Goal: Find specific page/section: Find specific page/section

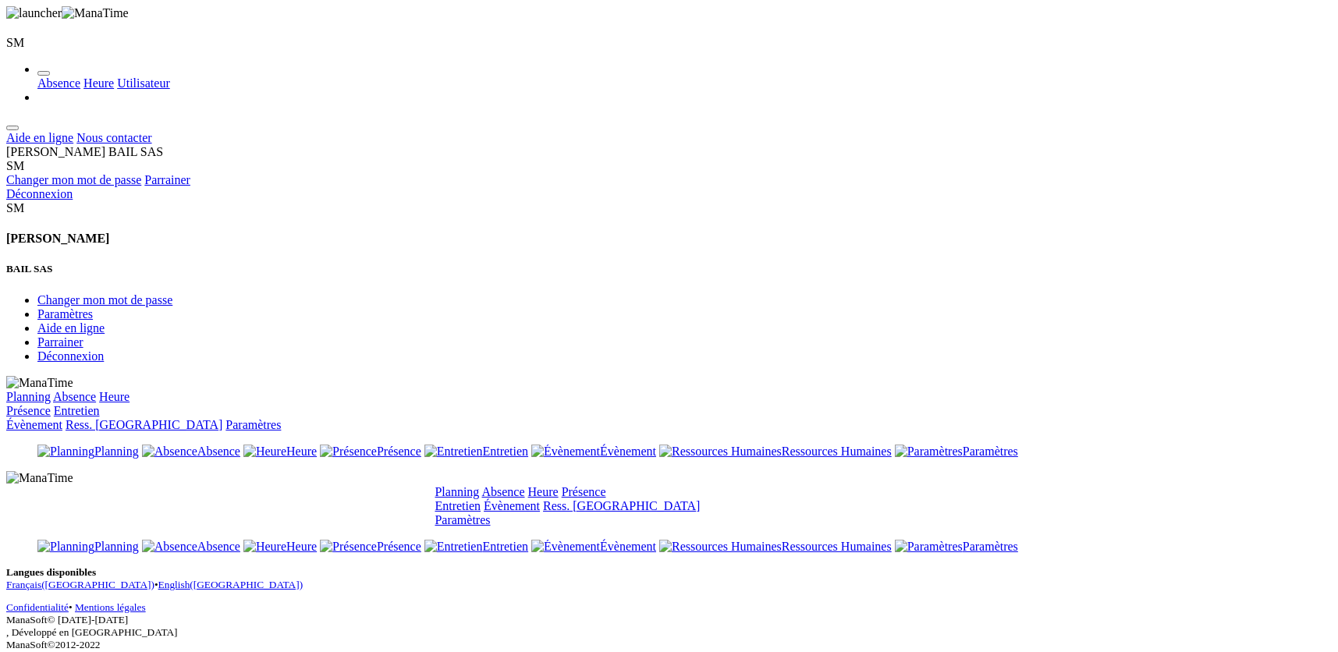
click at [480, 485] on link "Planning" at bounding box center [457, 491] width 44 height 13
